Goal: Transaction & Acquisition: Obtain resource

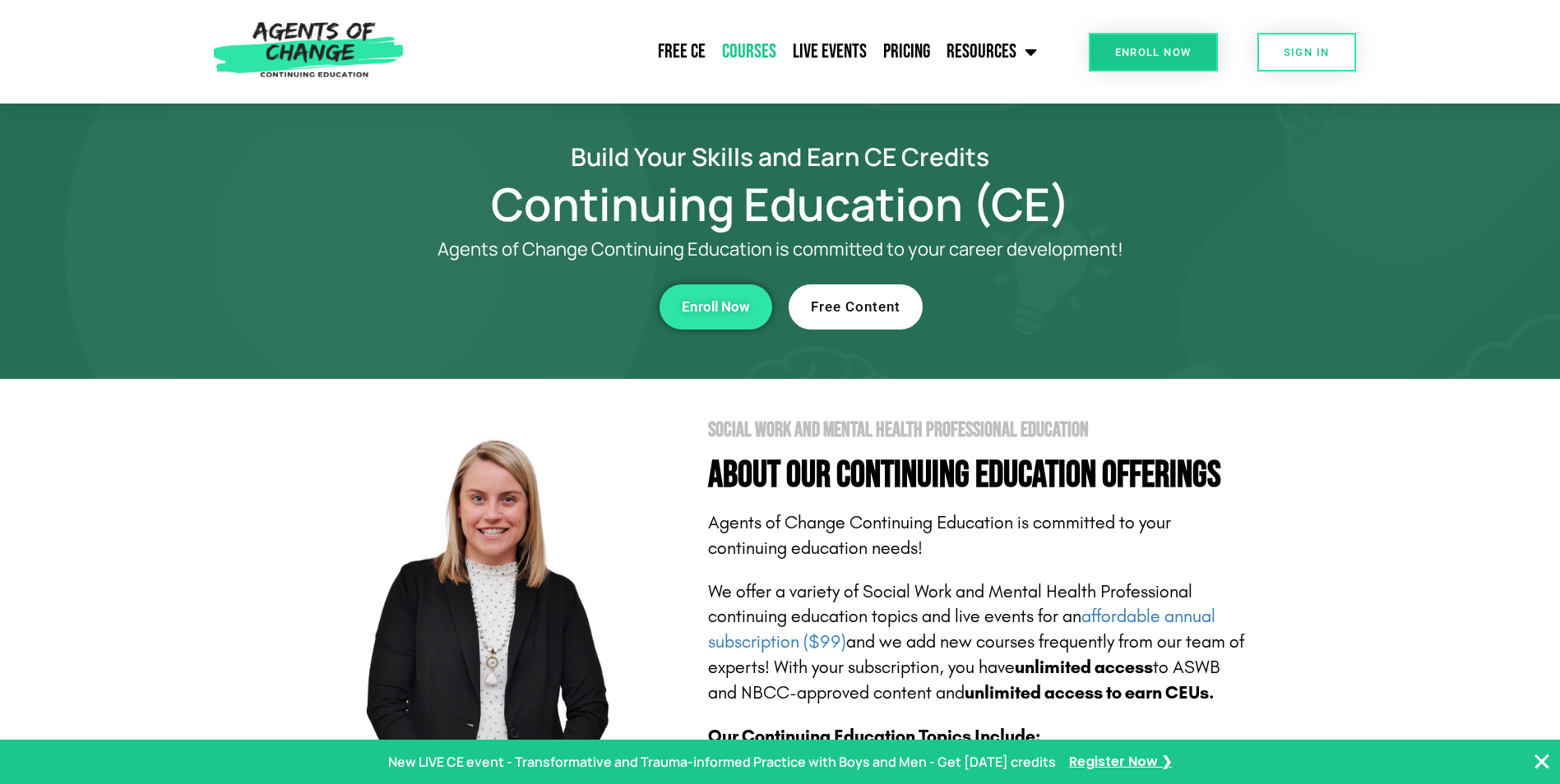
click at [740, 49] on link "Courses" at bounding box center [749, 52] width 71 height 41
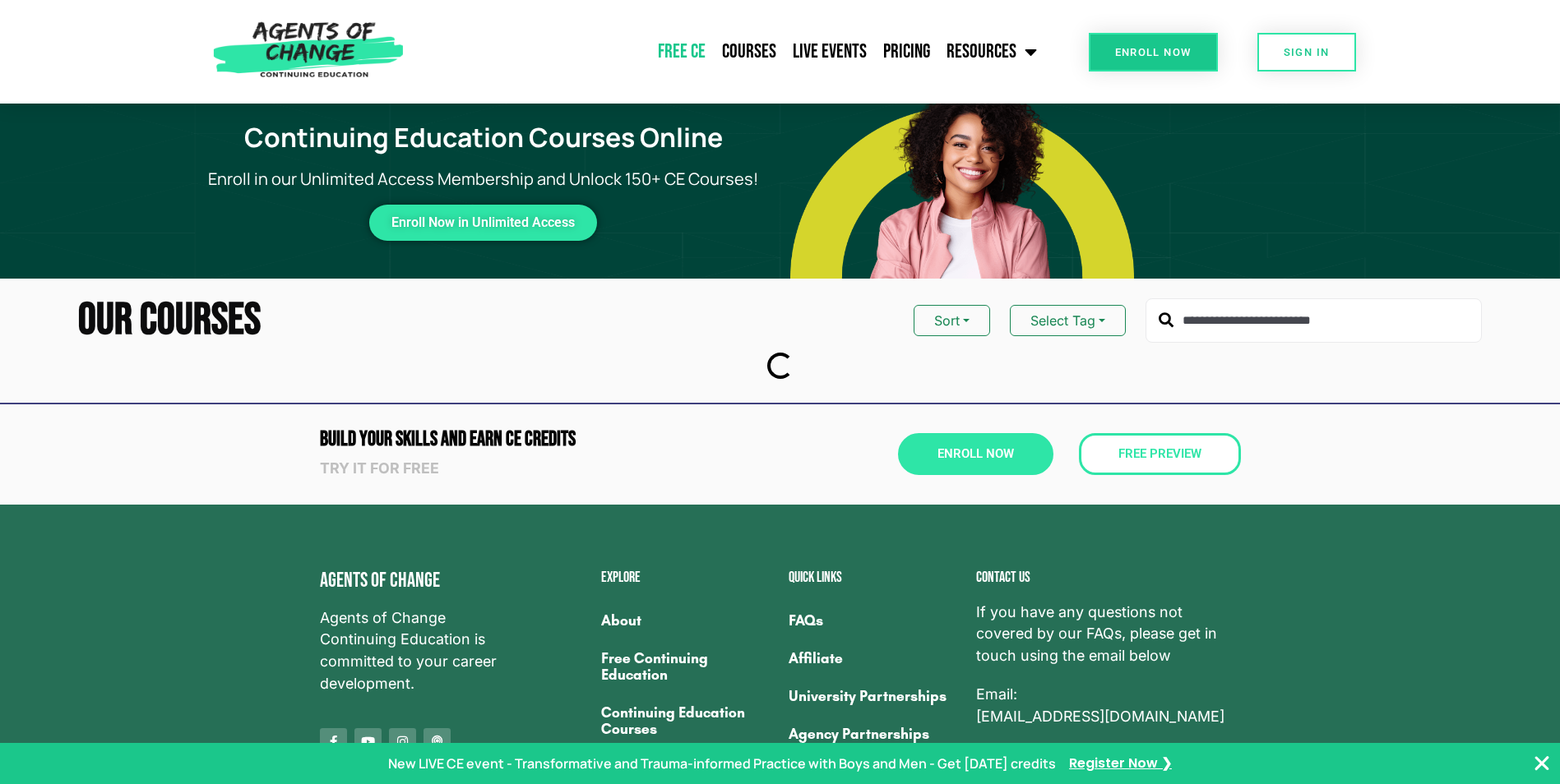
click at [677, 46] on link "Free CE" at bounding box center [681, 52] width 64 height 41
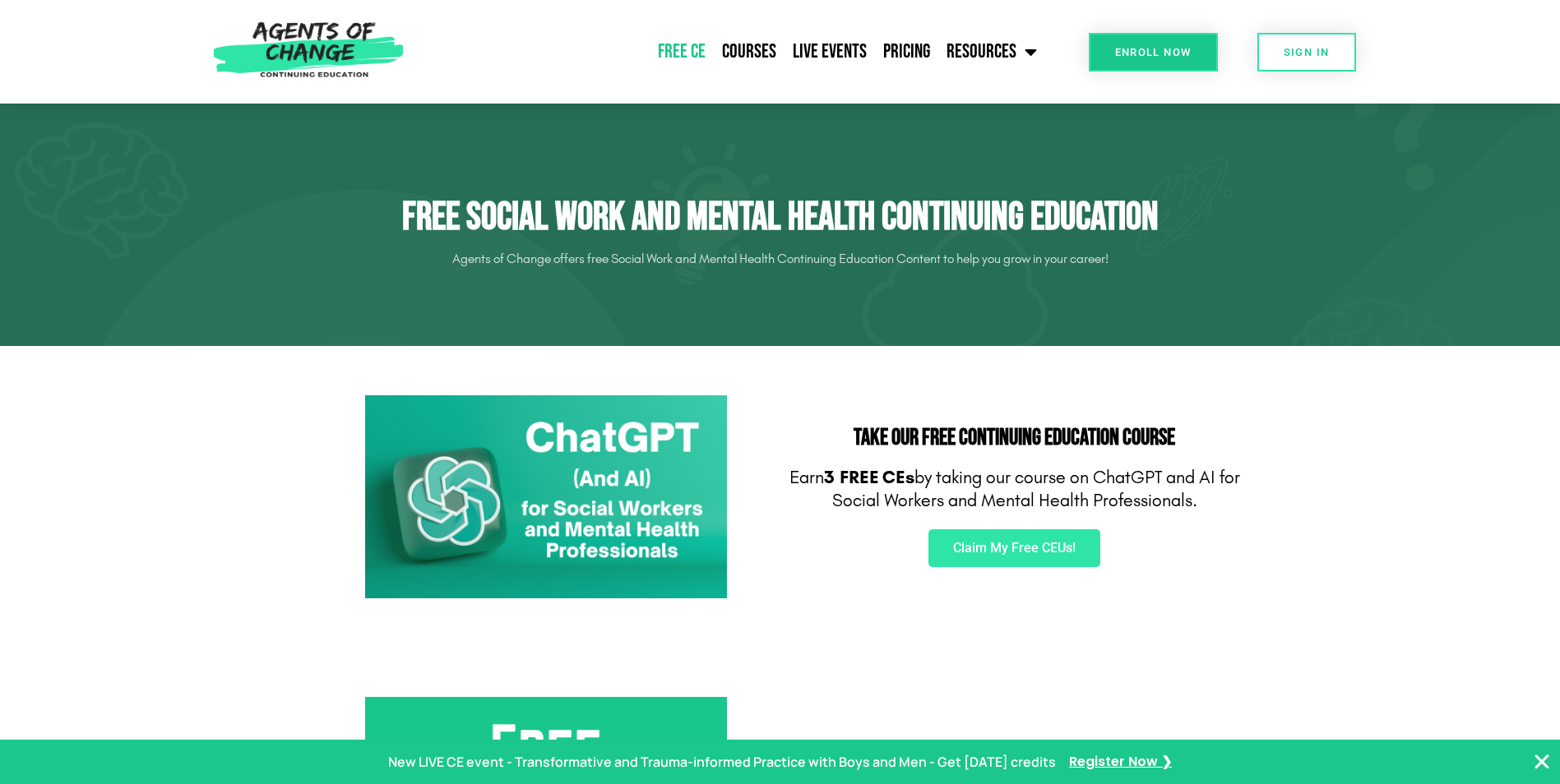
scroll to position [328, 0]
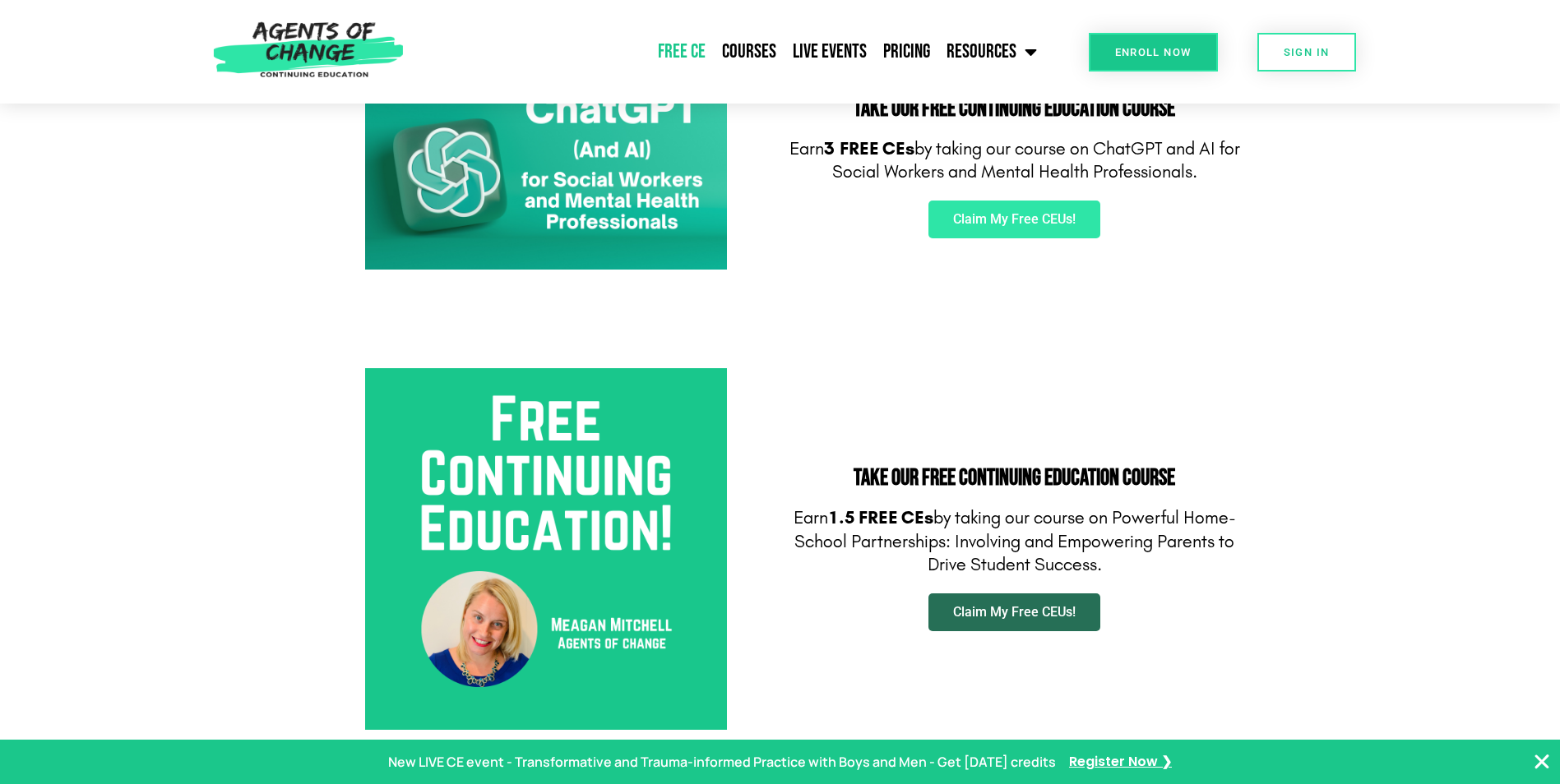
click at [993, 619] on span "Claim My Free CEUs!" at bounding box center [1015, 613] width 122 height 13
click at [999, 608] on span "Claim My Free CEUs!" at bounding box center [1015, 613] width 122 height 13
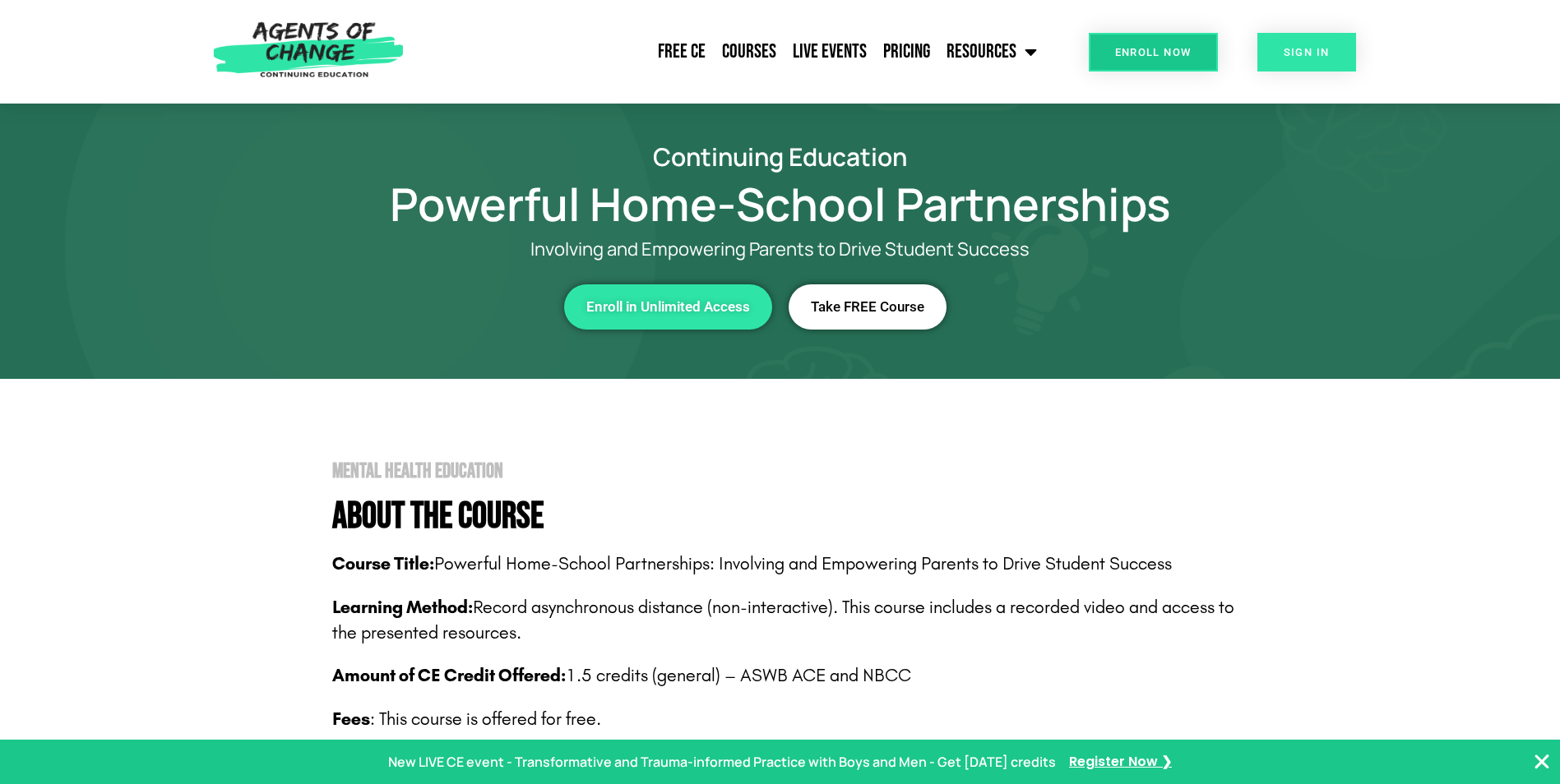
click at [1291, 51] on span "SIGN IN" at bounding box center [1307, 52] width 46 height 11
click at [839, 308] on span "Take FREE Course" at bounding box center [867, 307] width 114 height 14
